Goal: Task Accomplishment & Management: Complete application form

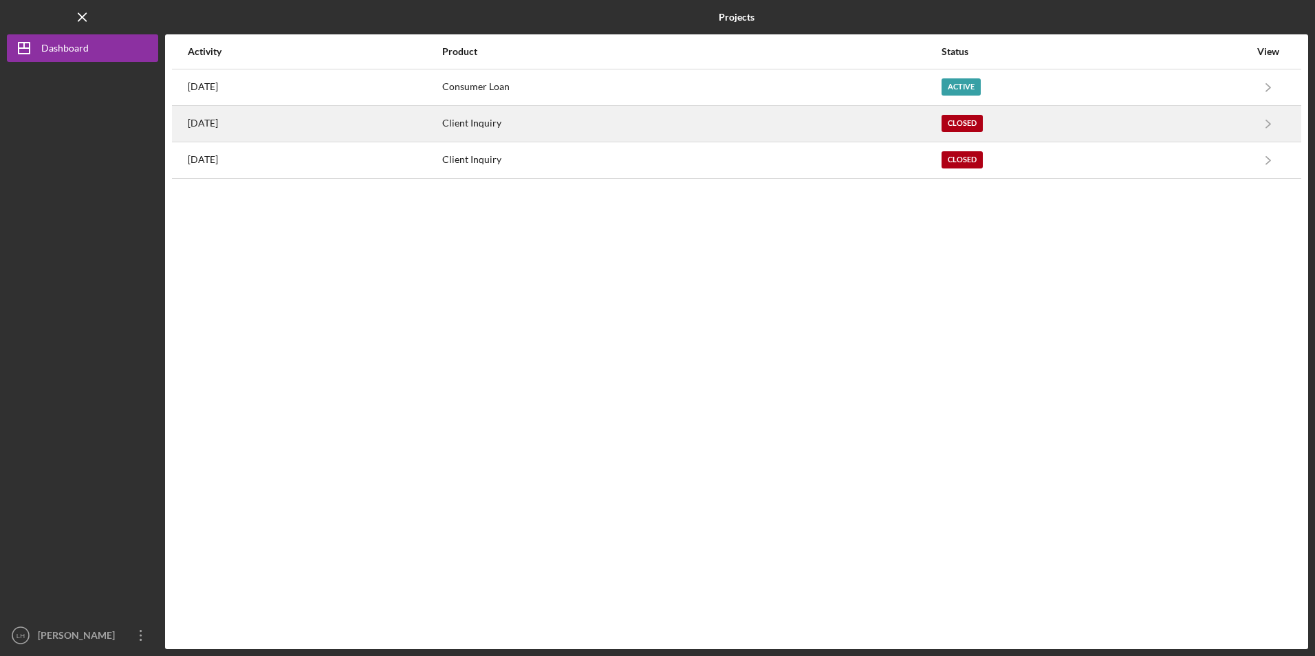
click at [534, 129] on div "Client Inquiry" at bounding box center [691, 124] width 498 height 34
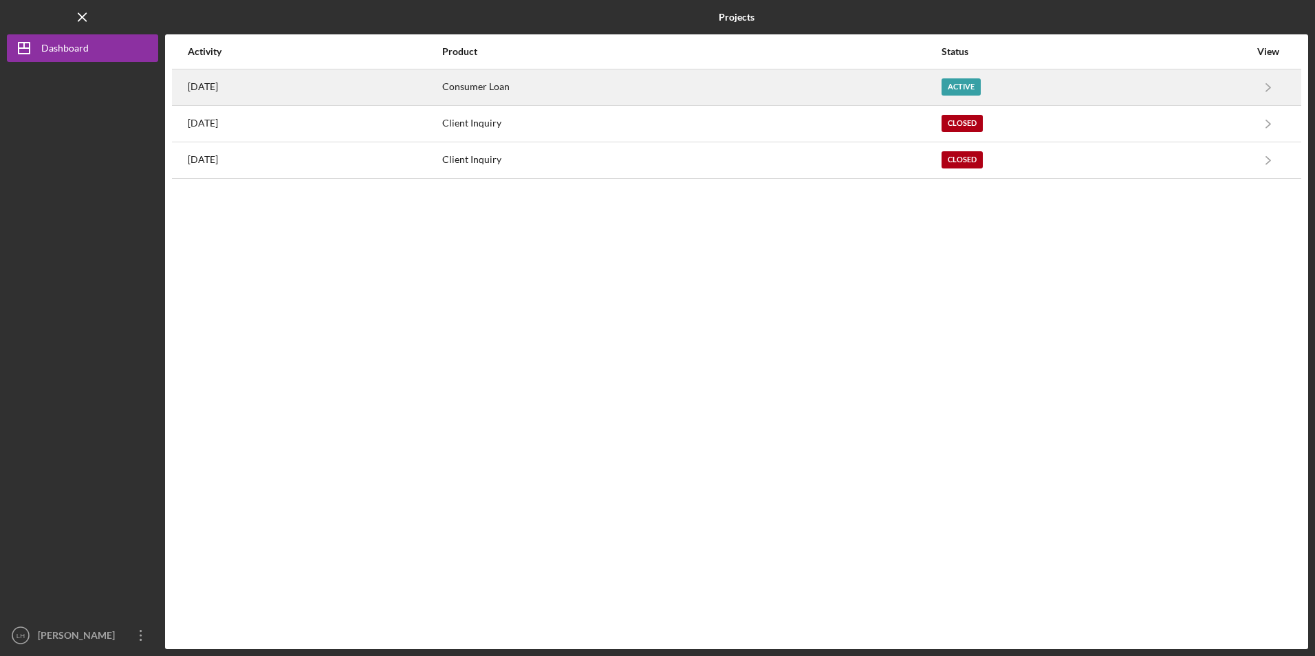
click at [542, 81] on div "Consumer Loan" at bounding box center [691, 87] width 498 height 34
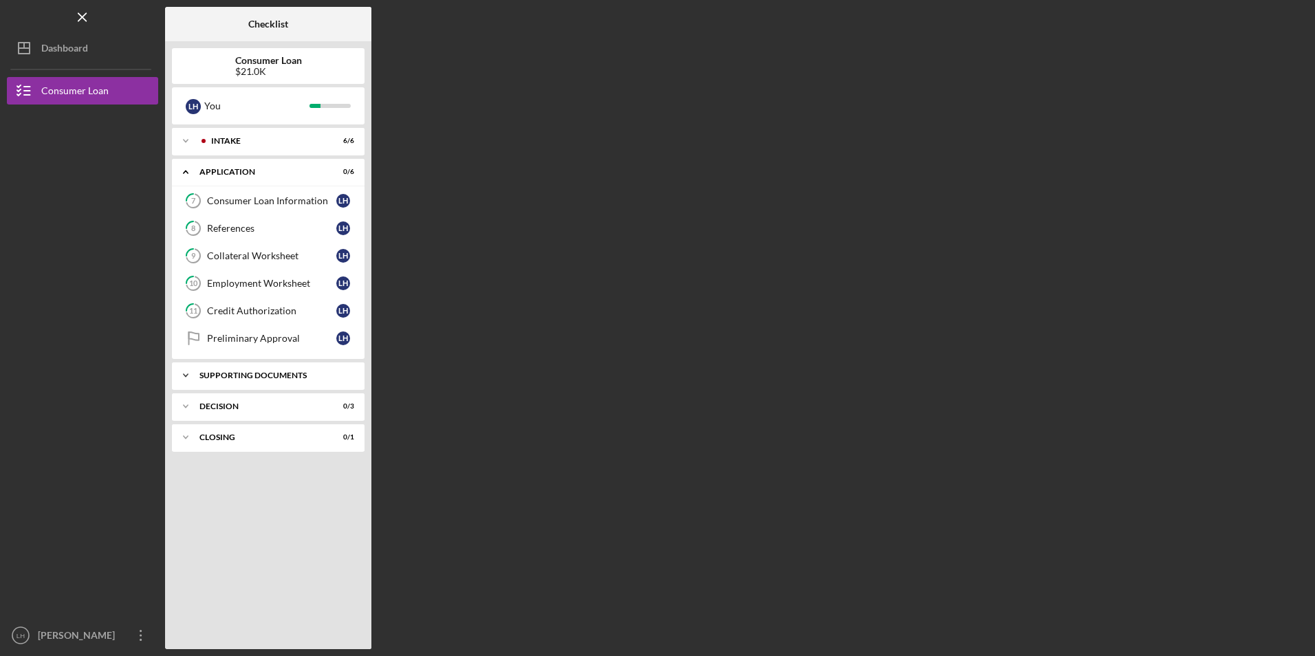
click at [244, 375] on div "Supporting Documents" at bounding box center [273, 375] width 148 height 8
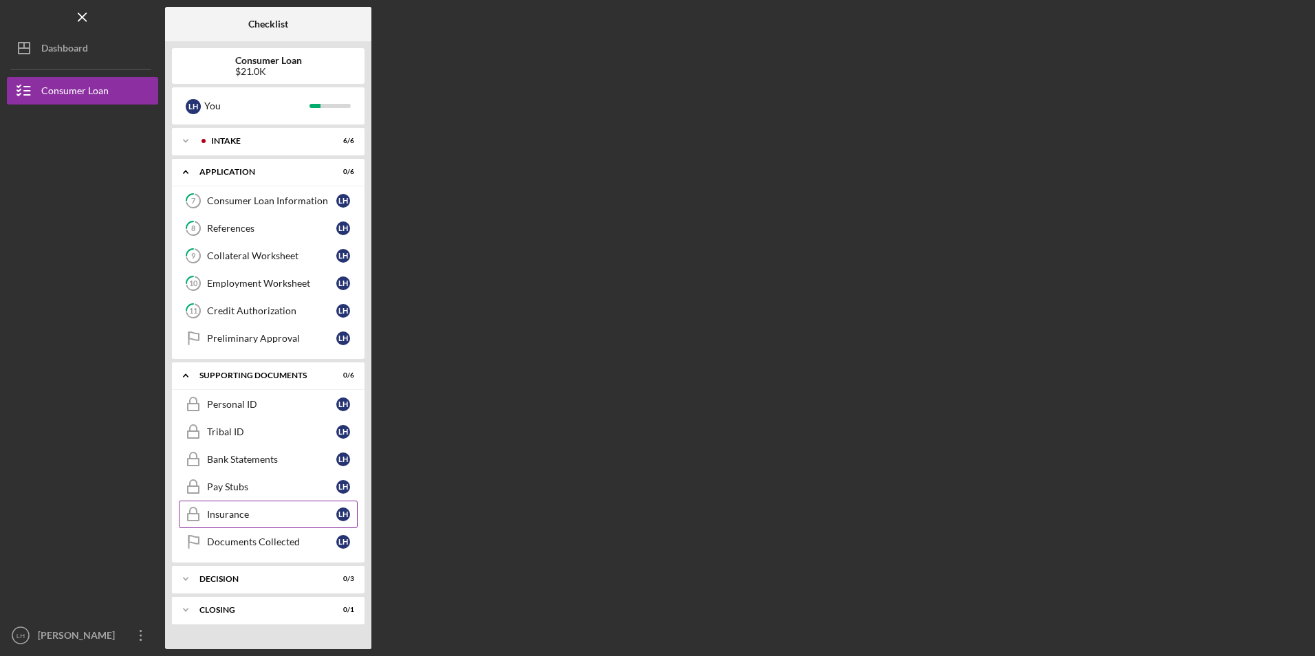
click at [235, 509] on div "Insurance" at bounding box center [271, 514] width 129 height 11
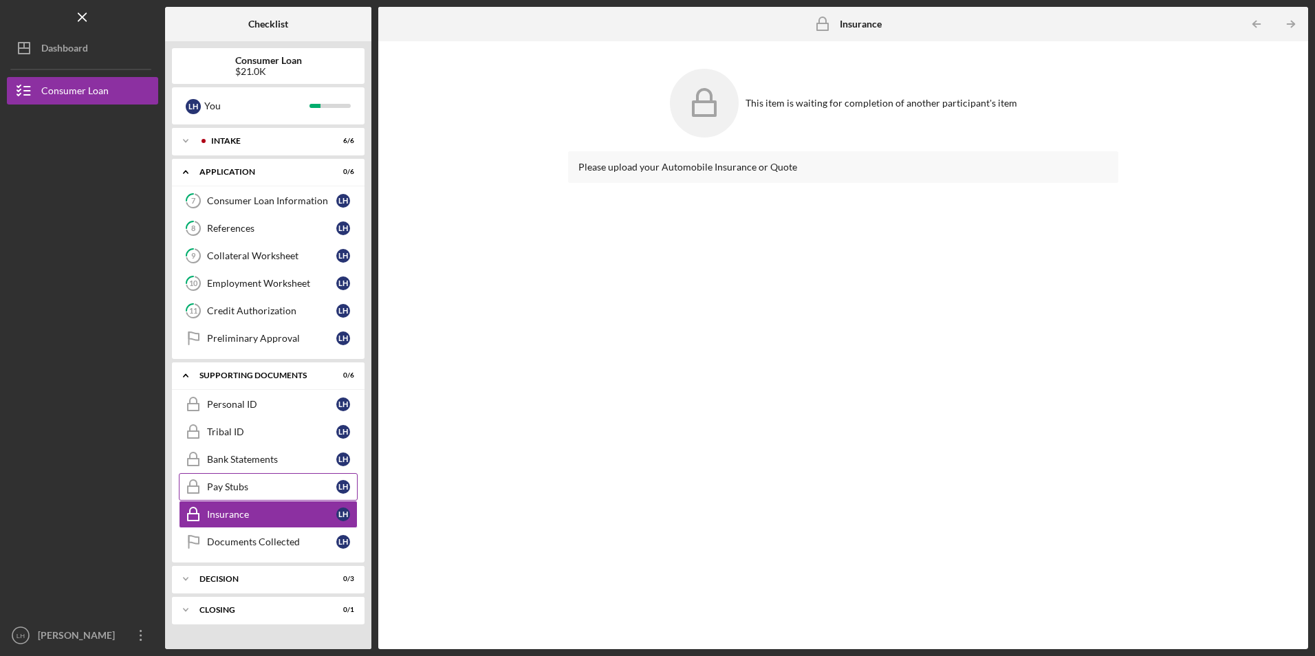
click at [234, 483] on div "Pay Stubs" at bounding box center [271, 486] width 129 height 11
